Goal: Task Accomplishment & Management: Complete application form

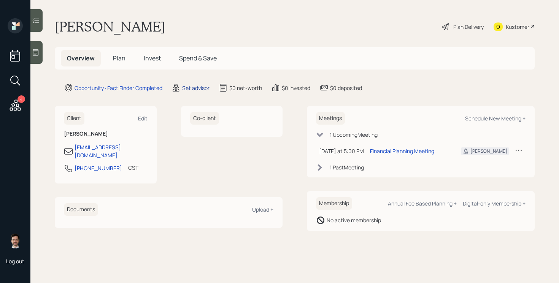
click at [195, 87] on div "Set advisor" at bounding box center [195, 88] width 27 height 8
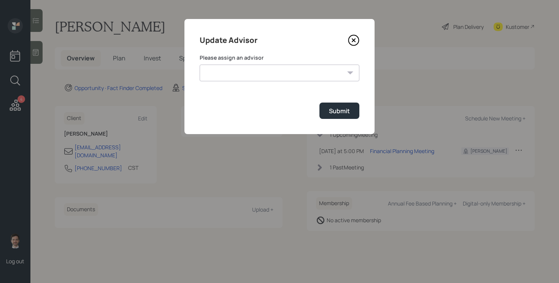
click at [251, 75] on select "[PERSON_NAME] [PERSON_NAME] End [PERSON_NAME] [PERSON_NAME] [PERSON_NAME] [PERS…" at bounding box center [280, 73] width 160 height 17
select select "ef6b64e1-8f62-4a74-b865-a7df4b35b836"
click at [200, 65] on select "[PERSON_NAME] [PERSON_NAME] End [PERSON_NAME] [PERSON_NAME] [PERSON_NAME] [PERS…" at bounding box center [280, 73] width 160 height 17
click at [331, 113] on div "Submit" at bounding box center [339, 111] width 21 height 8
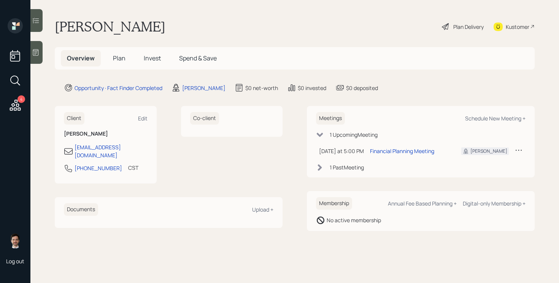
click at [116, 59] on span "Plan" at bounding box center [119, 58] width 13 height 8
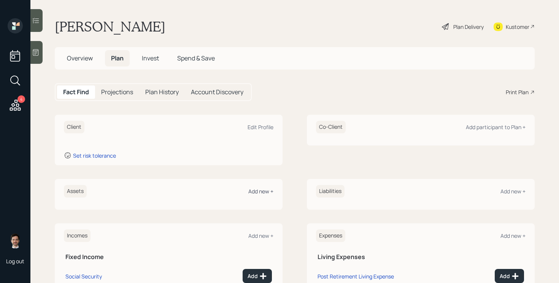
click at [263, 192] on div "Add new +" at bounding box center [260, 191] width 25 height 7
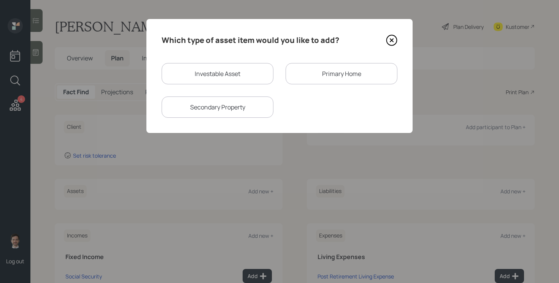
click at [227, 69] on div "Investable Asset" at bounding box center [218, 73] width 112 height 21
select select "taxable"
select select "balanced"
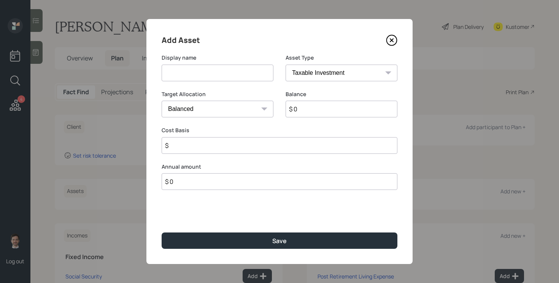
click at [224, 73] on input at bounding box center [218, 73] width 112 height 17
type input "CDs"
type input "$ 15,000"
click at [162, 233] on button "Save" at bounding box center [280, 241] width 236 height 16
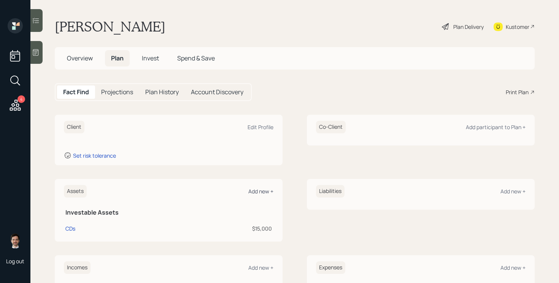
click at [262, 192] on div "Add new +" at bounding box center [260, 191] width 25 height 7
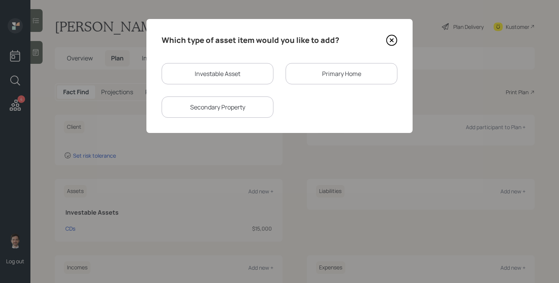
click at [237, 84] on div "Investable Asset" at bounding box center [218, 73] width 112 height 21
select select "taxable"
select select "balanced"
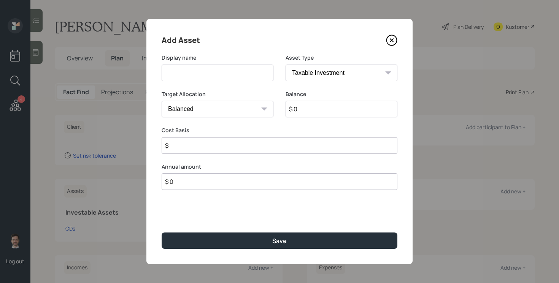
click at [231, 79] on input at bounding box center [218, 73] width 112 height 17
type input "[PERSON_NAME] [PERSON_NAME]"
select select "ira"
type input "$"
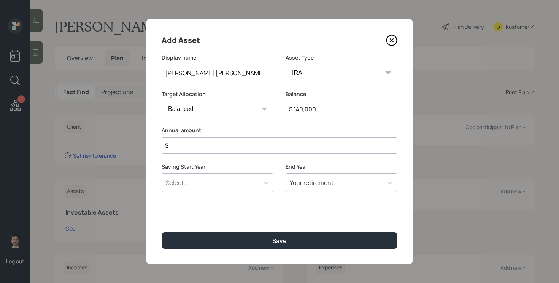
type input "$ 140,000"
type input "$ 0"
click at [162, 233] on button "Save" at bounding box center [280, 241] width 236 height 16
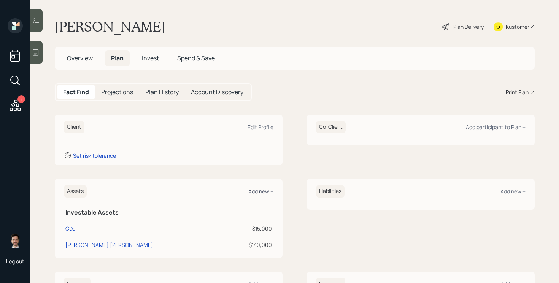
click at [263, 192] on div "Add new +" at bounding box center [260, 191] width 25 height 7
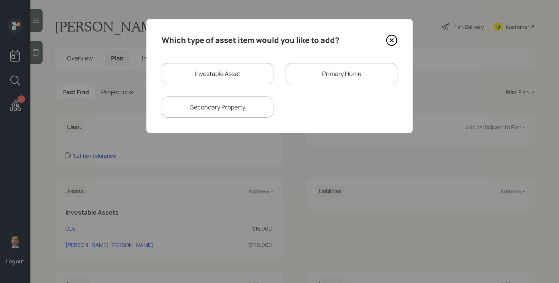
click at [242, 73] on div "Investable Asset" at bounding box center [218, 73] width 112 height 21
select select "taxable"
select select "balanced"
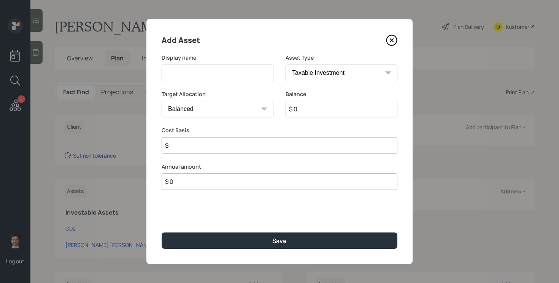
click at [237, 77] on input at bounding box center [218, 73] width 112 height 17
type input "Current 401k"
select select "company_sponsored"
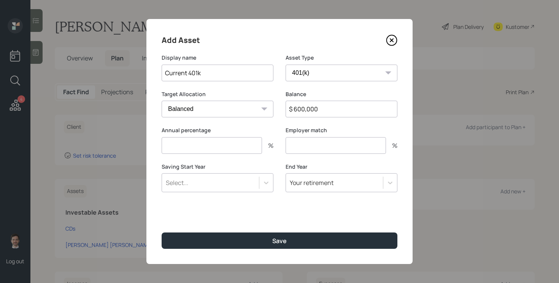
type input "$ 600,000"
type input "5"
type input "3"
type input "6"
type input "a"
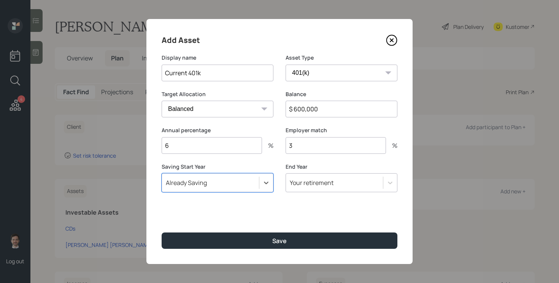
click at [162, 233] on button "Save" at bounding box center [280, 241] width 236 height 16
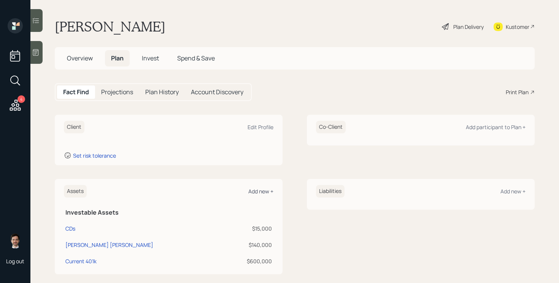
click at [268, 192] on div "Add new +" at bounding box center [260, 191] width 25 height 7
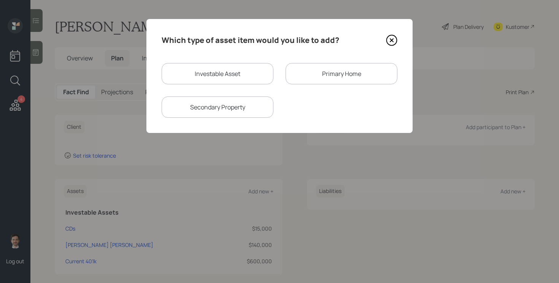
click at [312, 71] on div "Primary Home" at bounding box center [342, 73] width 112 height 21
